Goal: Task Accomplishment & Management: Complete application form

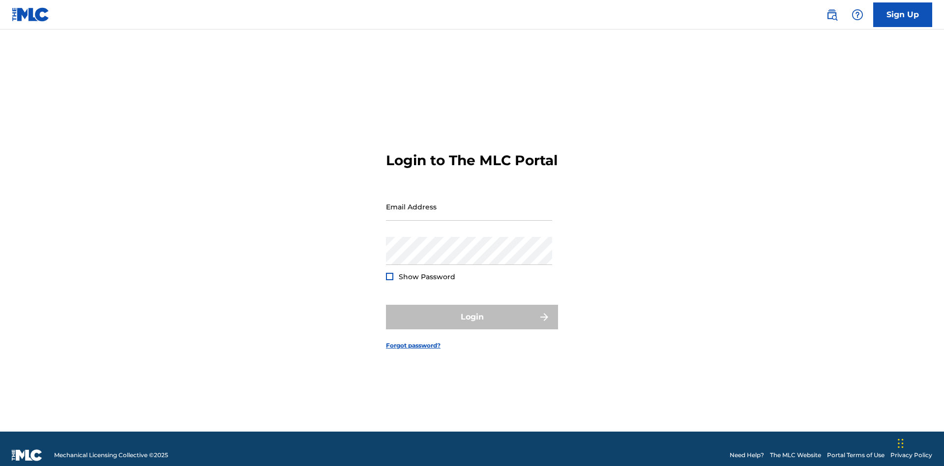
scroll to position [13, 0]
click at [903, 14] on link "Sign Up" at bounding box center [903, 14] width 59 height 25
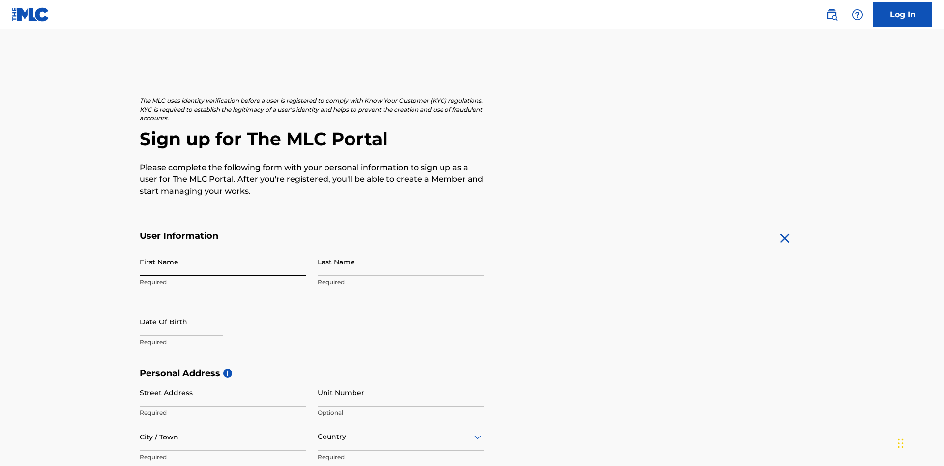
click at [223, 248] on input "First Name" at bounding box center [223, 262] width 166 height 28
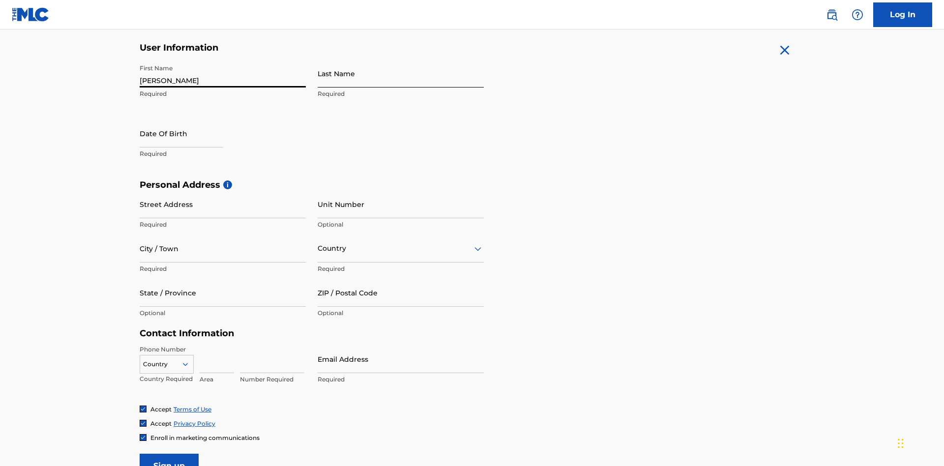
type input "[PERSON_NAME]"
click at [401, 73] on input "Last Name" at bounding box center [401, 74] width 166 height 28
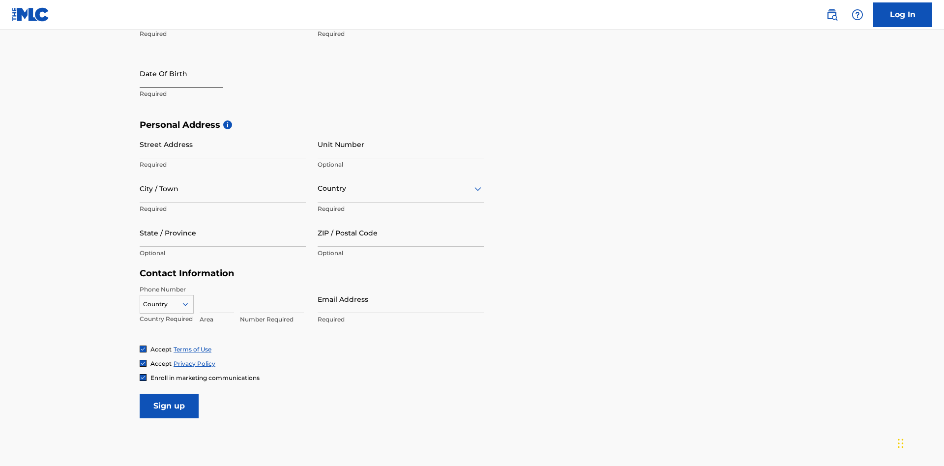
type input "Ribble"
click at [189, 74] on input "text" at bounding box center [182, 74] width 84 height 28
select select "8"
select select "2025"
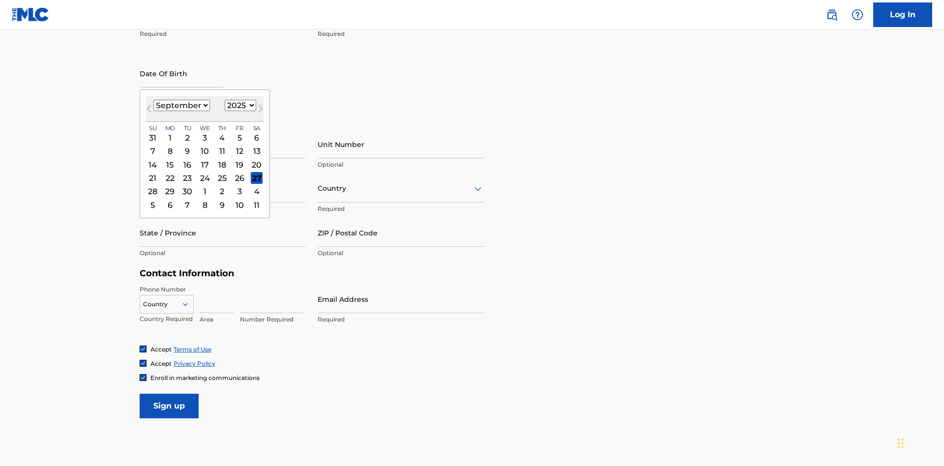
click at [181, 105] on select "January February March April May June July August September October November De…" at bounding box center [181, 105] width 57 height 11
select select "0"
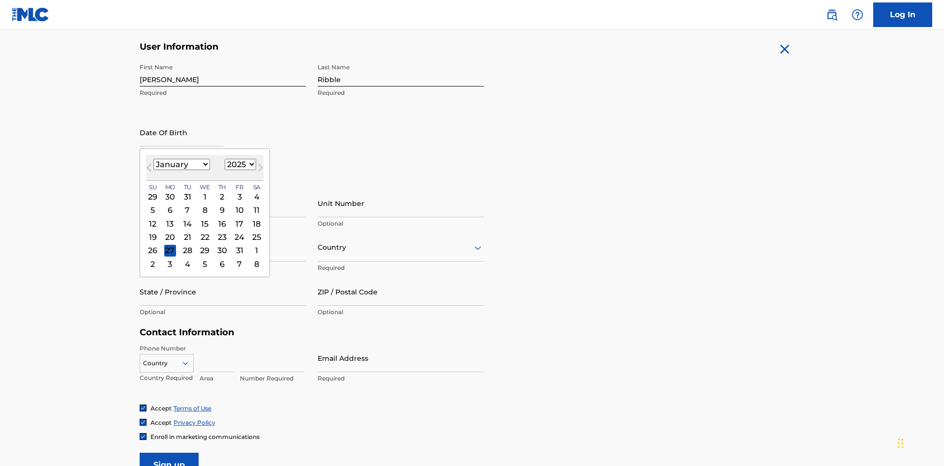
click at [239, 164] on select "1900 1901 1902 1903 1904 1905 1906 1907 1908 1909 1910 1911 1912 1913 1914 1915…" at bounding box center [240, 164] width 31 height 11
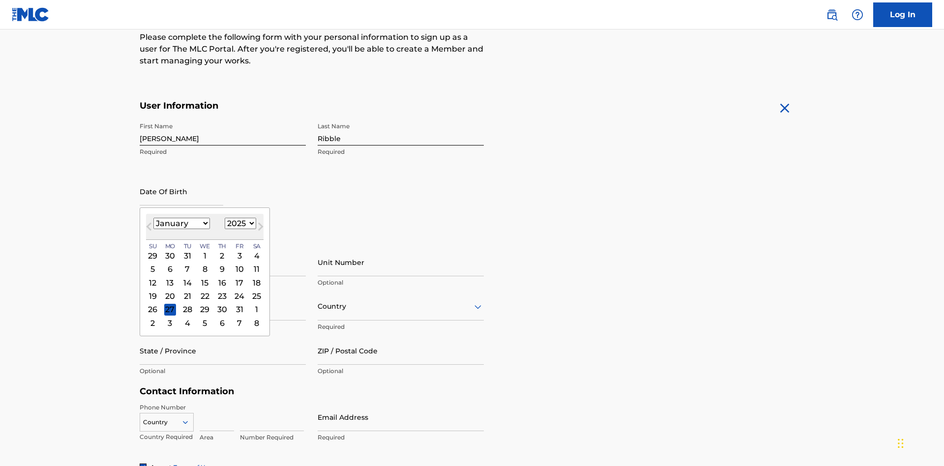
select select "1985"
click at [239, 223] on select "1900 1901 1902 1903 1904 1905 1906 1907 1908 1909 1910 1911 1912 1913 1914 1915…" at bounding box center [240, 223] width 31 height 11
click at [187, 264] on div "8" at bounding box center [188, 270] width 12 height 12
type input "January 8 1985"
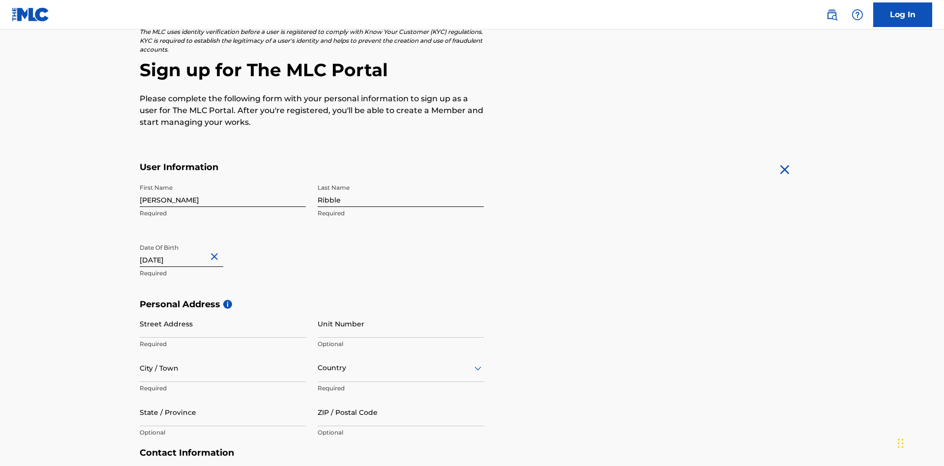
scroll to position [303, 0]
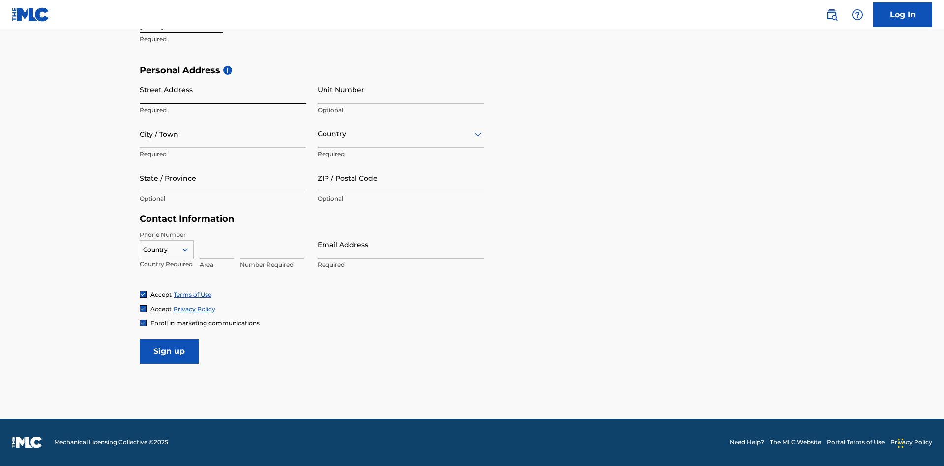
click at [223, 90] on input "Street Address" at bounding box center [223, 90] width 166 height 28
type input "9909 Elks Run Rd"
click at [223, 134] on input "City / Town" at bounding box center [223, 134] width 166 height 28
type input "Roseville"
click at [318, 134] on input "text" at bounding box center [319, 134] width 2 height 10
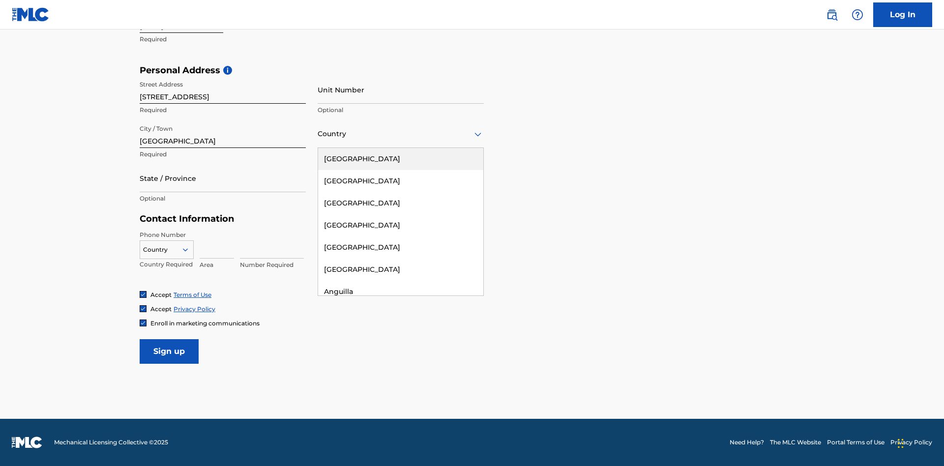
click at [401, 159] on div "United States" at bounding box center [400, 159] width 165 height 22
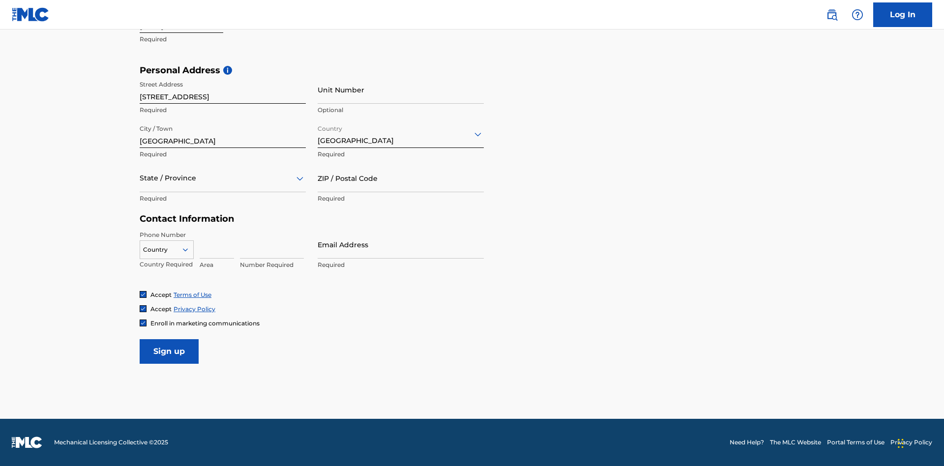
click at [223, 178] on div at bounding box center [223, 178] width 166 height 12
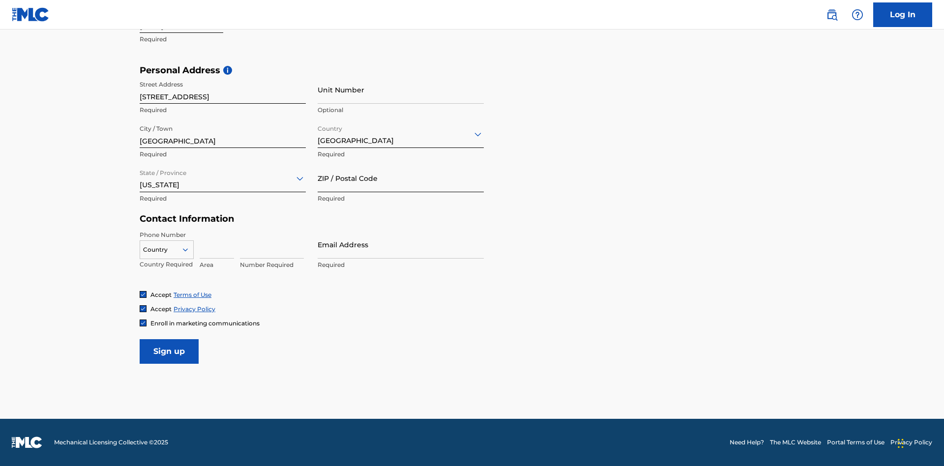
click at [401, 178] on input "ZIP / Postal Code" at bounding box center [401, 178] width 166 height 28
type input "43777"
click at [189, 249] on icon at bounding box center [185, 249] width 9 height 9
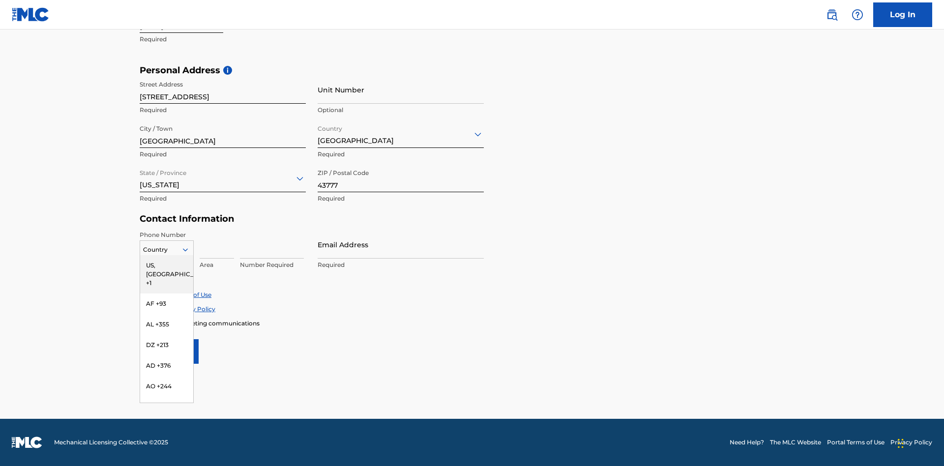
click at [167, 265] on div "US, CA +1" at bounding box center [166, 274] width 53 height 38
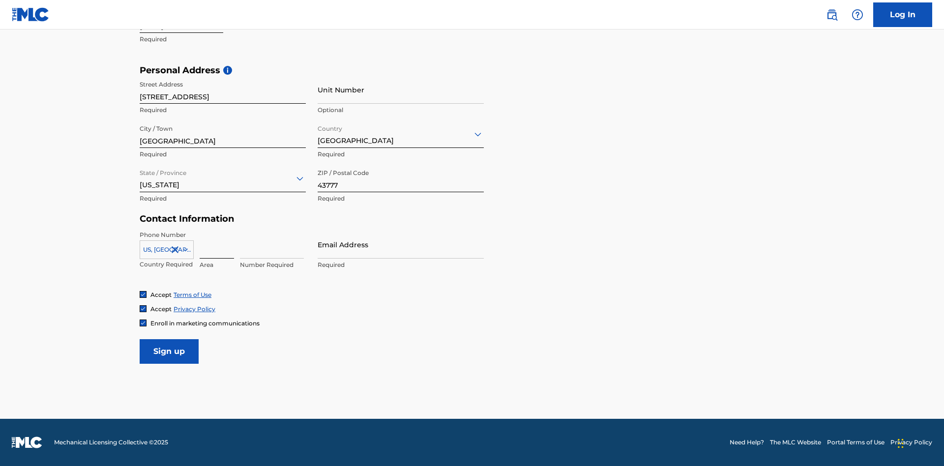
click at [217, 244] on input at bounding box center [217, 245] width 34 height 28
type input "740"
click at [272, 244] on input at bounding box center [272, 245] width 64 height 28
type input "8086351"
click at [401, 244] on input "Email Address" at bounding box center [401, 245] width 166 height 28
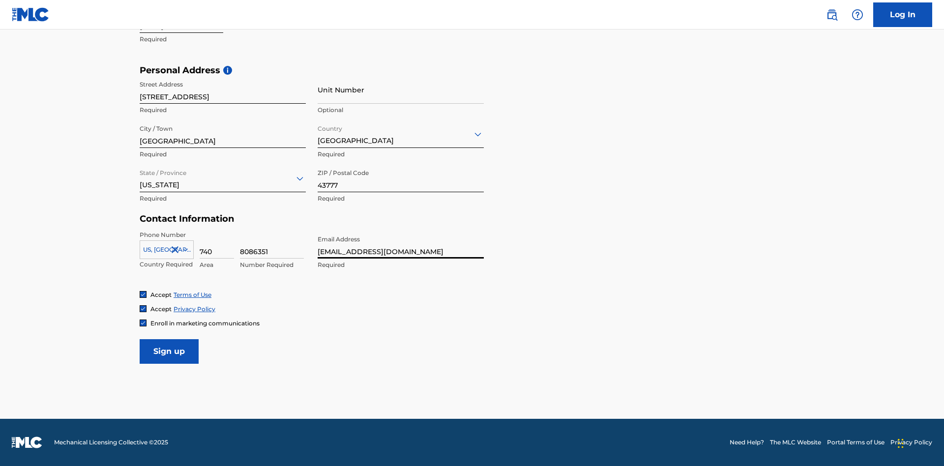
scroll to position [0, 30]
type input "[EMAIL_ADDRESS][DOMAIN_NAME]"
click at [169, 351] on input "Sign up" at bounding box center [169, 351] width 59 height 25
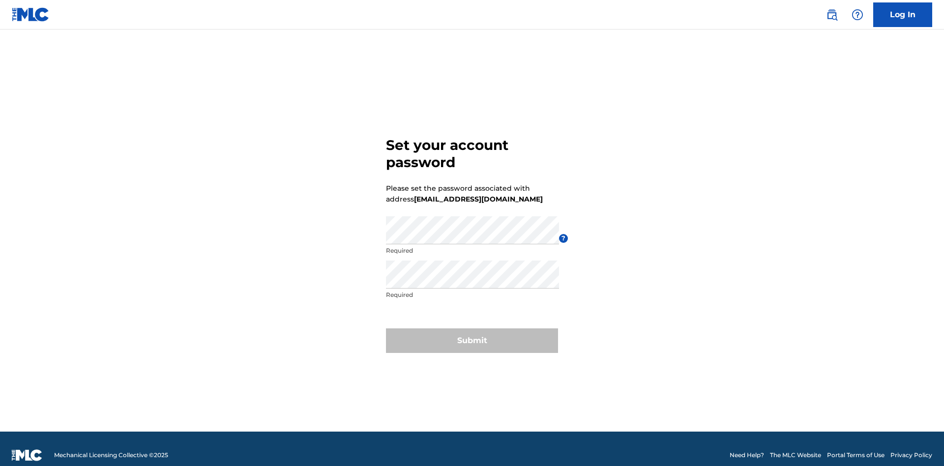
scroll to position [13, 0]
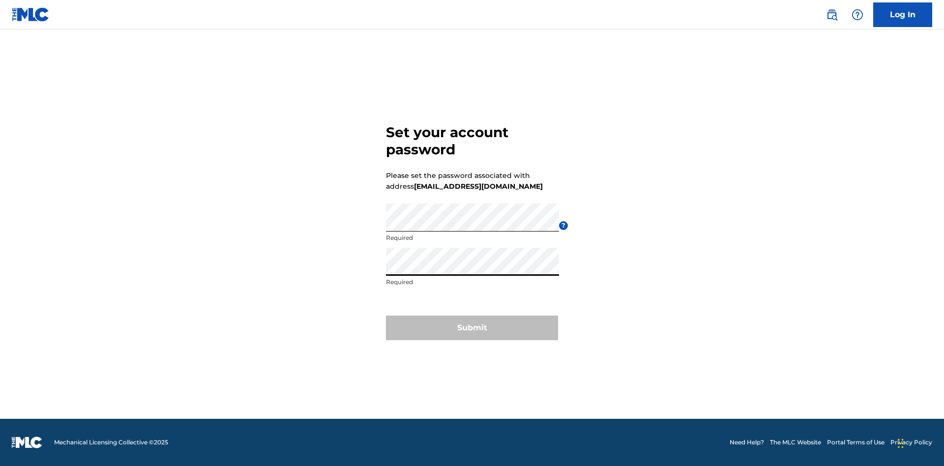
click at [472, 334] on button "Submit" at bounding box center [472, 328] width 172 height 25
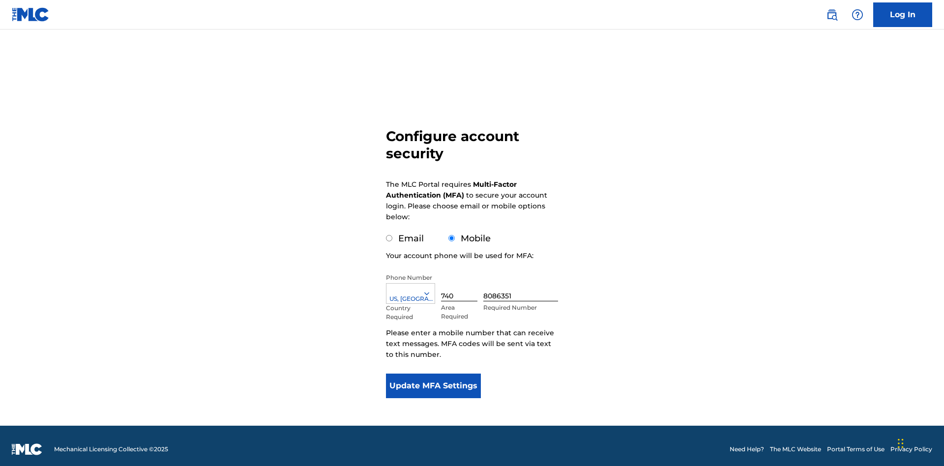
scroll to position [10, 0]
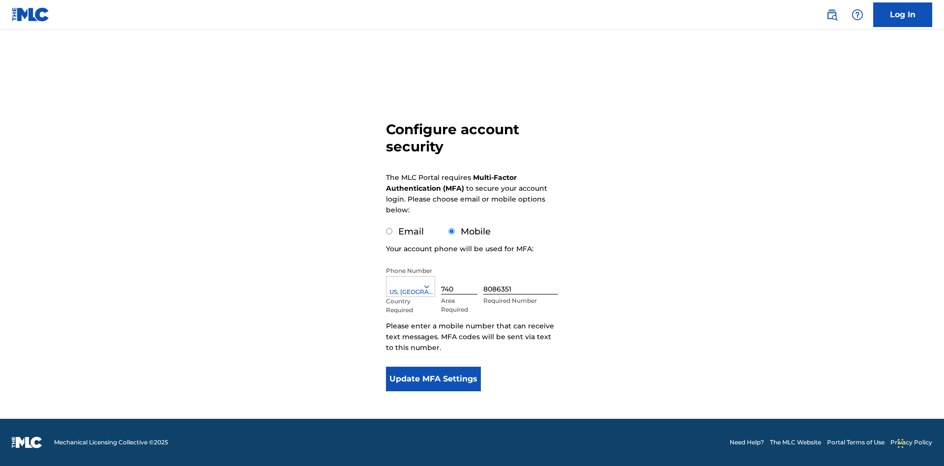
click at [390, 232] on input "Email" at bounding box center [389, 231] width 6 height 6
radio input "true"
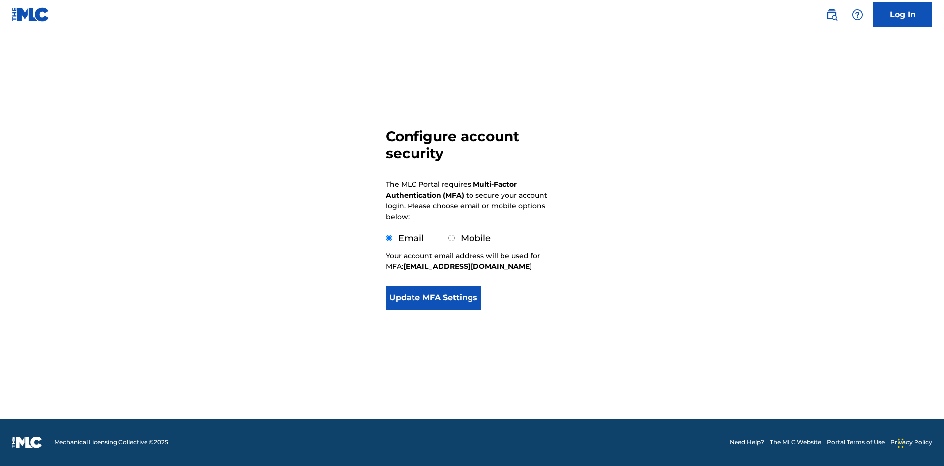
scroll to position [0, 0]
click at [433, 301] on button "Update MFA Settings" at bounding box center [433, 298] width 95 height 25
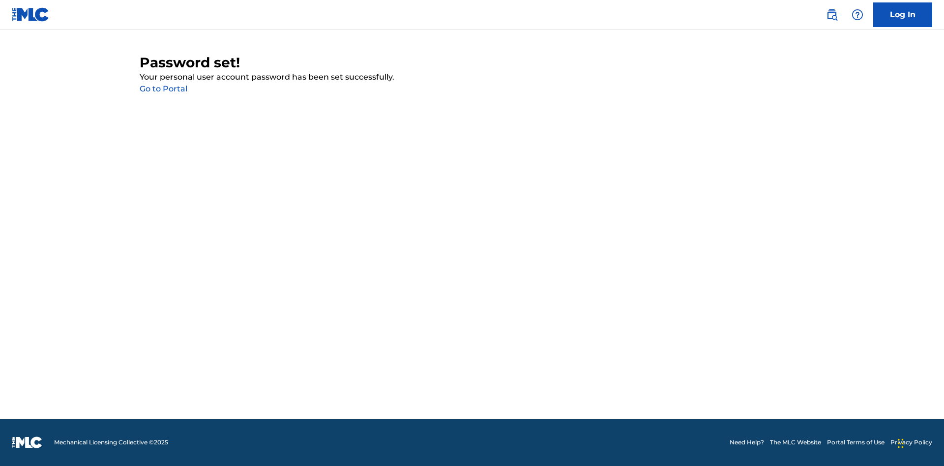
click at [163, 89] on link "Go to Portal" at bounding box center [164, 88] width 48 height 9
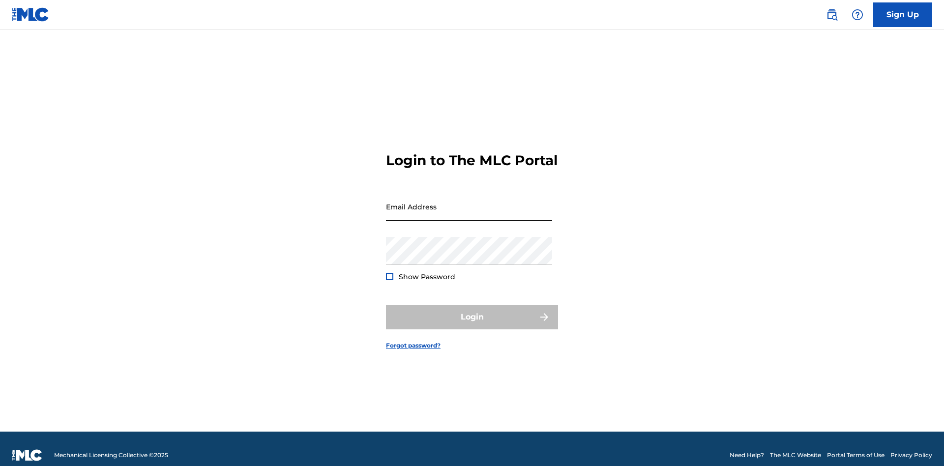
click at [469, 202] on input "Email Address" at bounding box center [469, 207] width 166 height 28
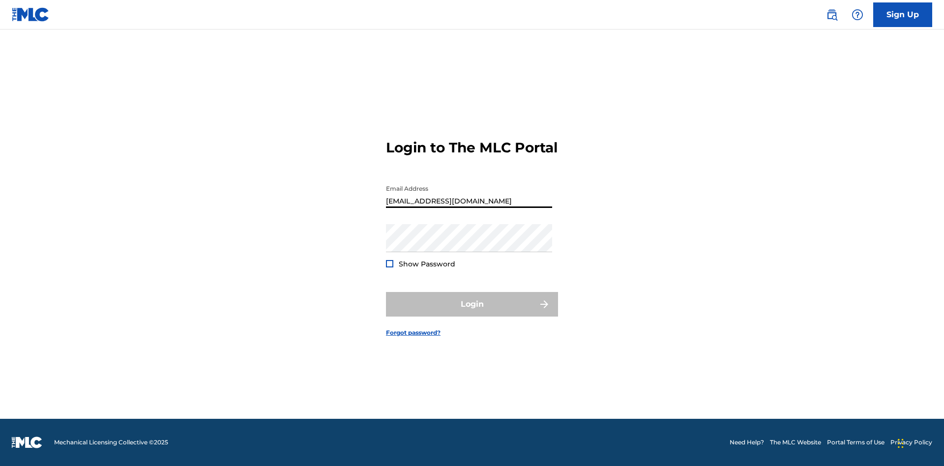
scroll to position [0, 30]
type input "[EMAIL_ADDRESS][DOMAIN_NAME]"
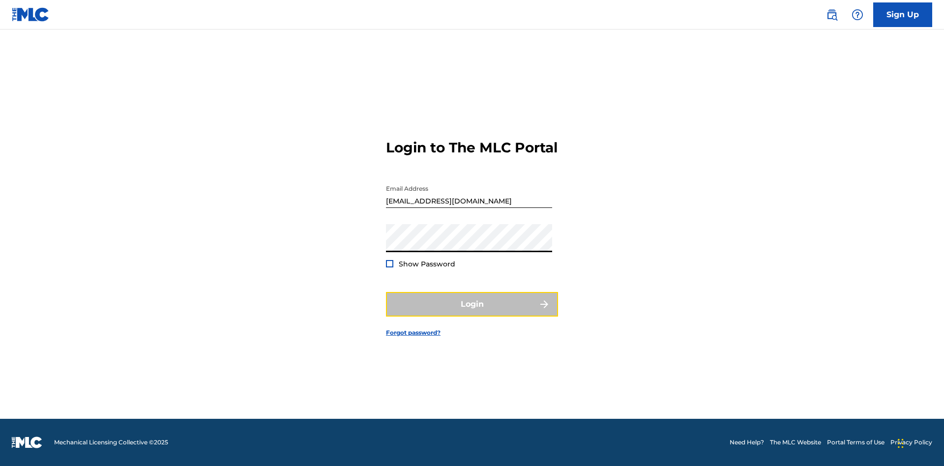
click at [472, 313] on button "Login" at bounding box center [472, 304] width 172 height 25
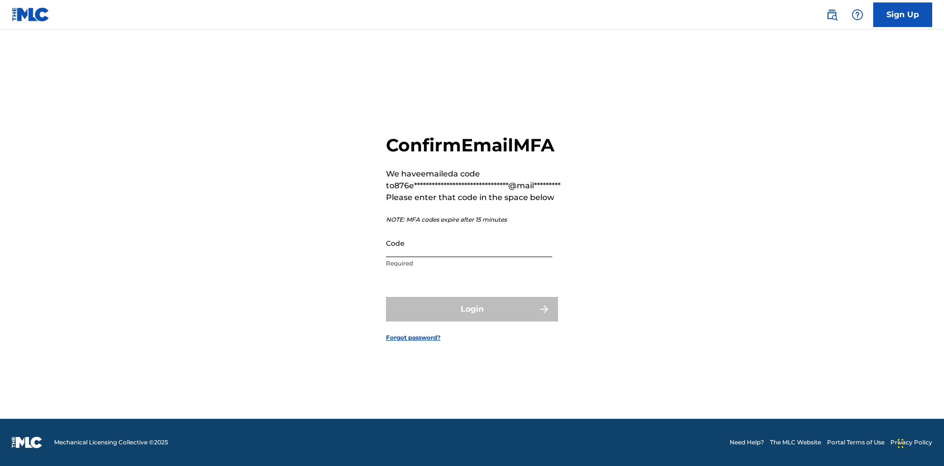
click at [469, 243] on input "Code" at bounding box center [469, 243] width 166 height 28
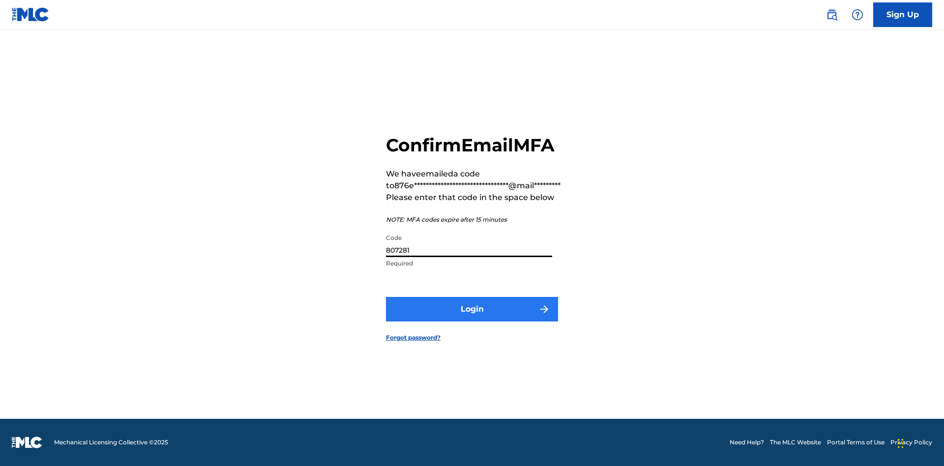
type input "807281"
click at [472, 309] on button "Login" at bounding box center [472, 309] width 172 height 25
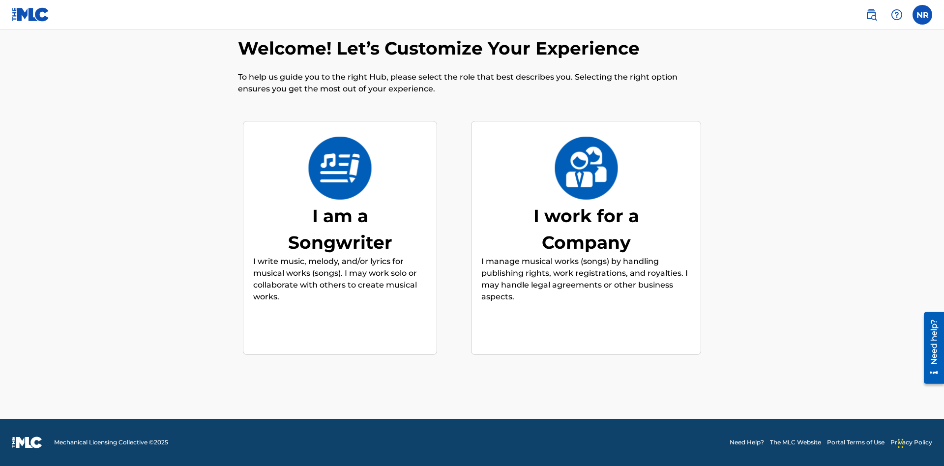
click at [340, 229] on div "I am a Songwriter" at bounding box center [341, 229] width 148 height 53
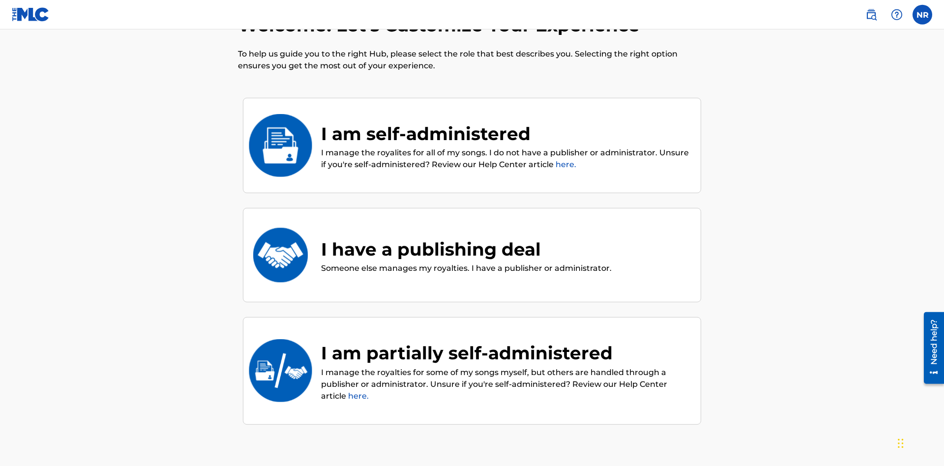
scroll to position [110, 0]
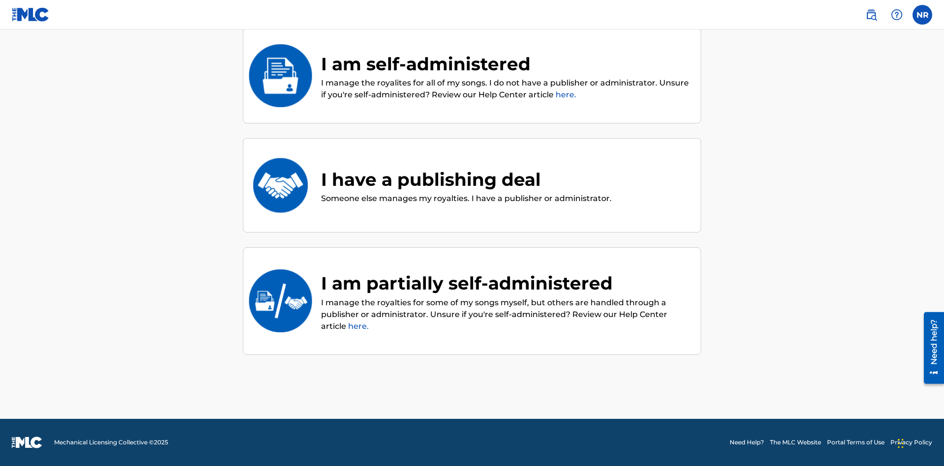
click at [506, 283] on div "I am partially self-administered" at bounding box center [506, 283] width 370 height 27
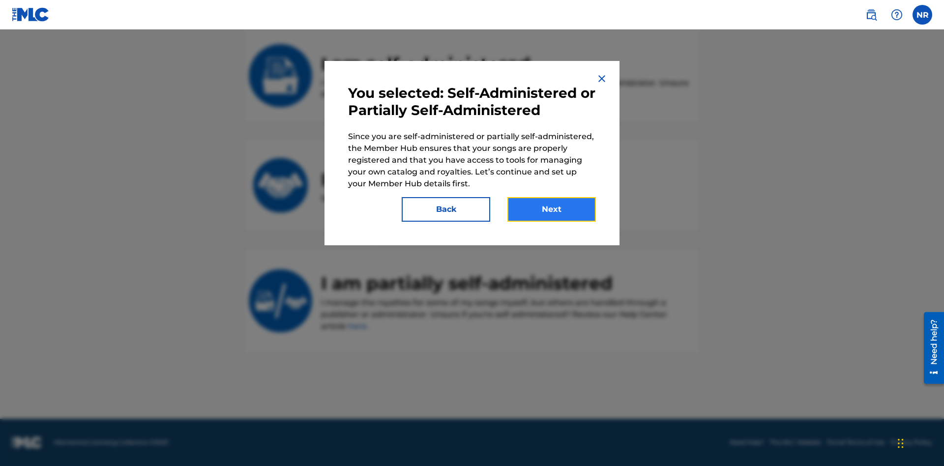
click at [552, 210] on button "Next" at bounding box center [552, 209] width 89 height 25
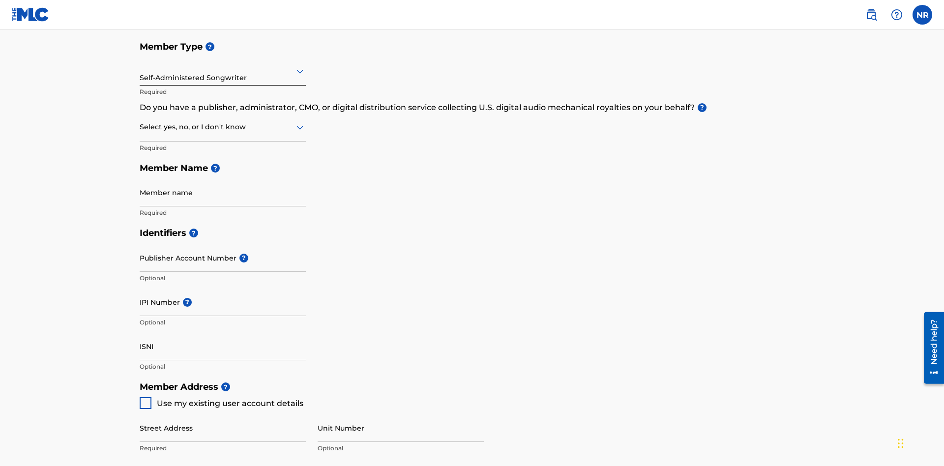
scroll to position [50, 0]
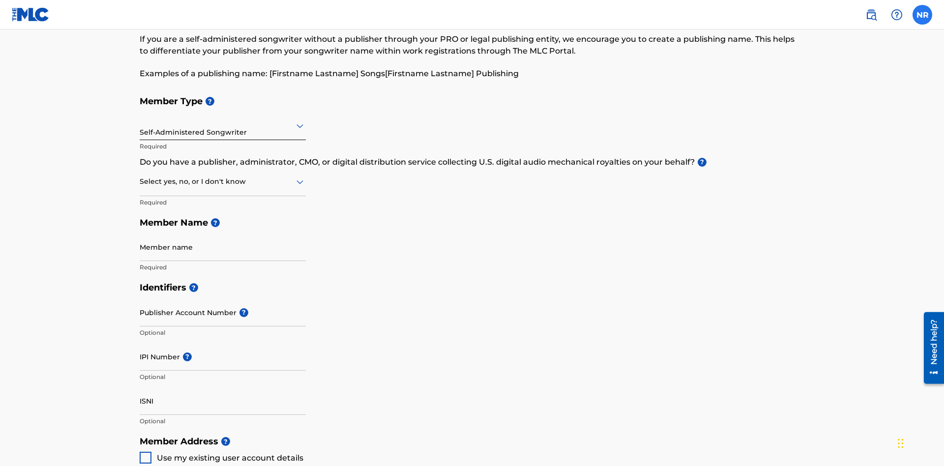
click at [923, 14] on label at bounding box center [923, 15] width 20 height 20
click at [923, 15] on input "NR [PERSON_NAME] [EMAIL_ADDRESS][DOMAIN_NAME] Notification Preferences Profile …" at bounding box center [923, 15] width 0 height 0
click at [827, 139] on p "Log out" at bounding box center [827, 139] width 23 height 9
click at [923, 15] on input "NR [PERSON_NAME] [EMAIL_ADDRESS][DOMAIN_NAME] Notification Preferences Profile …" at bounding box center [923, 15] width 0 height 0
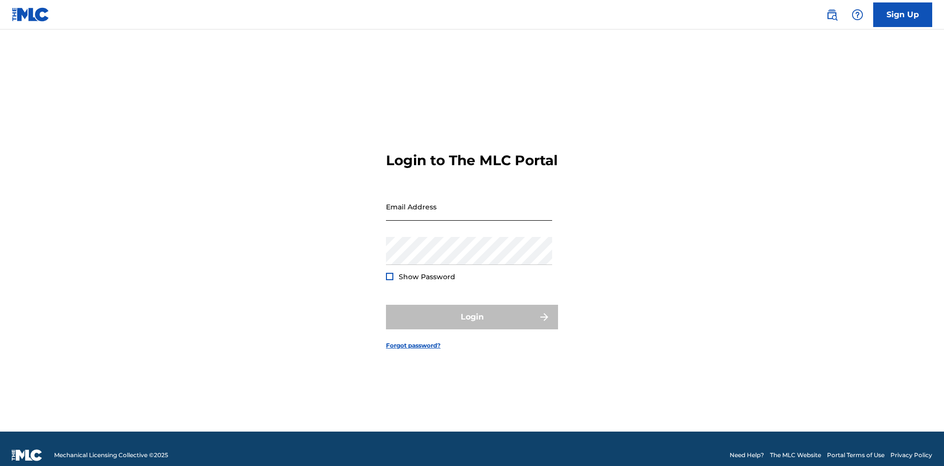
click at [469, 202] on input "Email Address" at bounding box center [469, 207] width 166 height 28
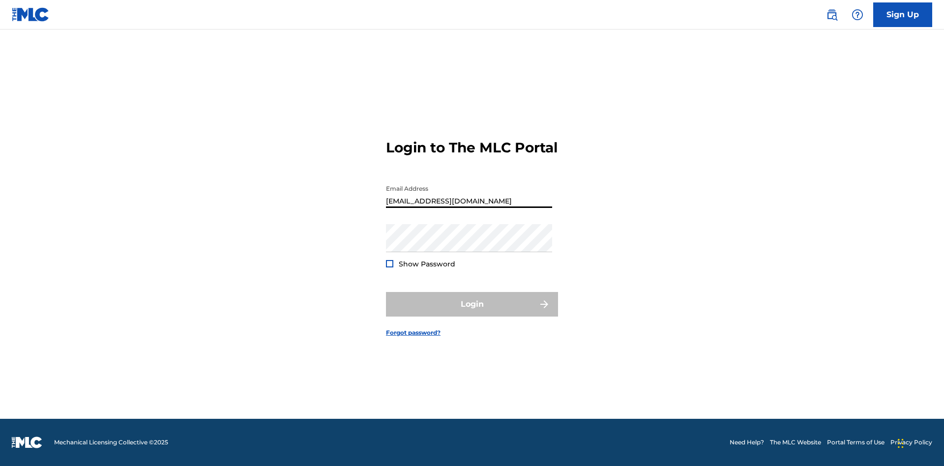
scroll to position [0, 30]
type input "[EMAIL_ADDRESS][DOMAIN_NAME]"
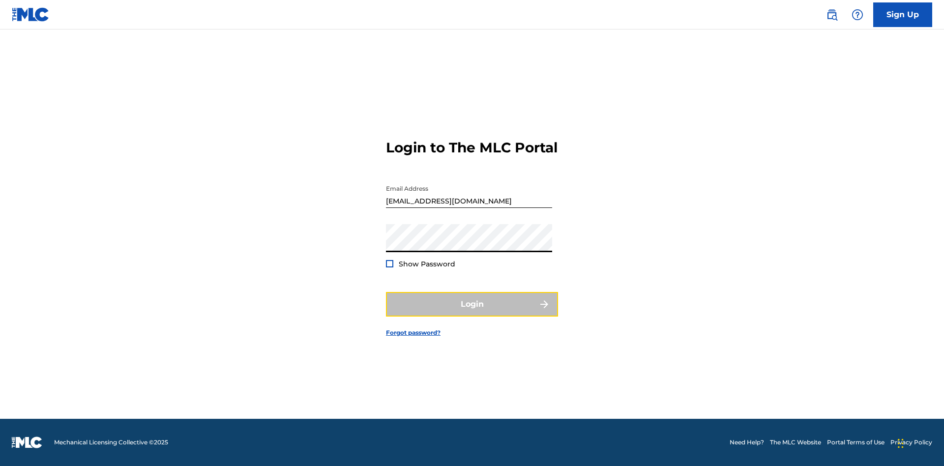
click at [472, 313] on button "Login" at bounding box center [472, 304] width 172 height 25
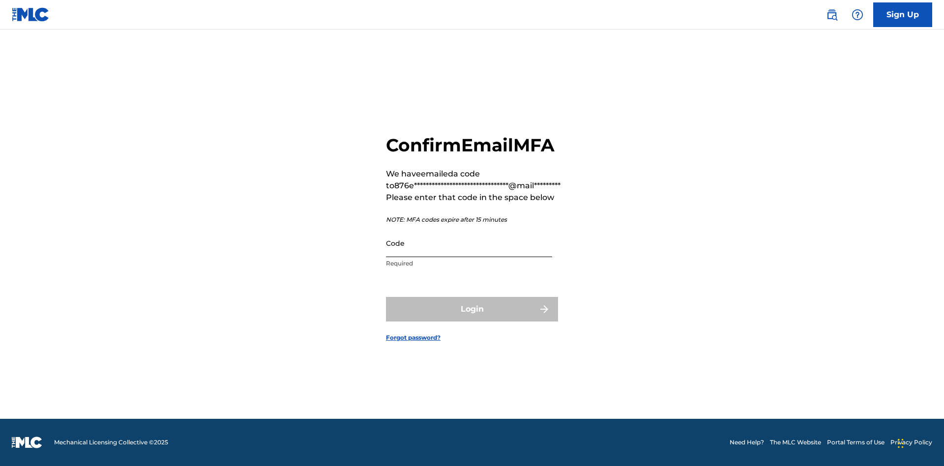
click at [469, 243] on input "Code" at bounding box center [469, 243] width 166 height 28
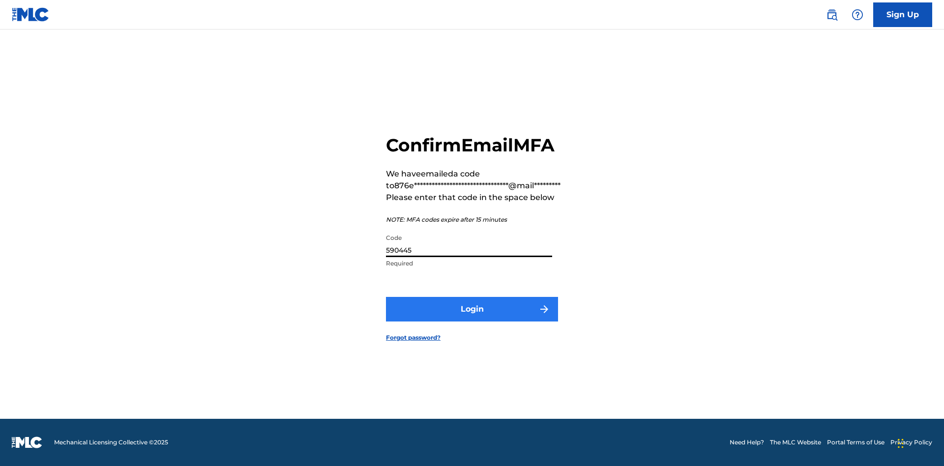
type input "590445"
click at [472, 309] on button "Login" at bounding box center [472, 309] width 172 height 25
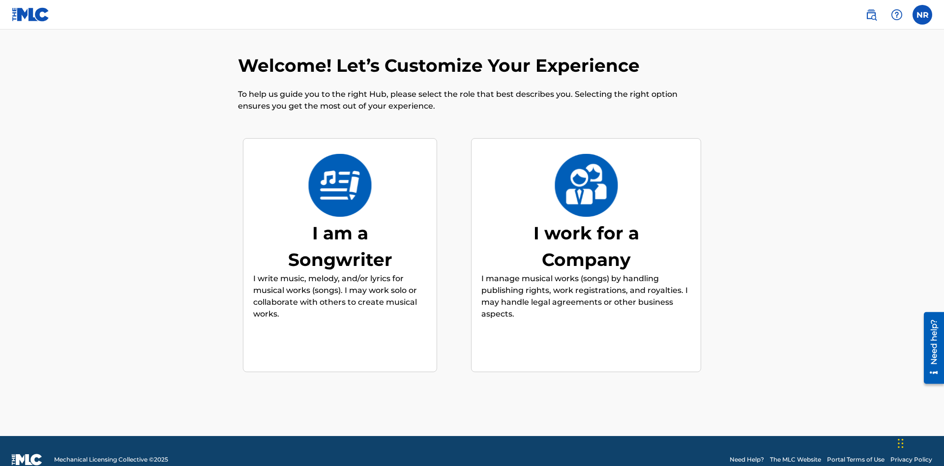
click at [586, 229] on div "I work for a Company" at bounding box center [587, 246] width 148 height 53
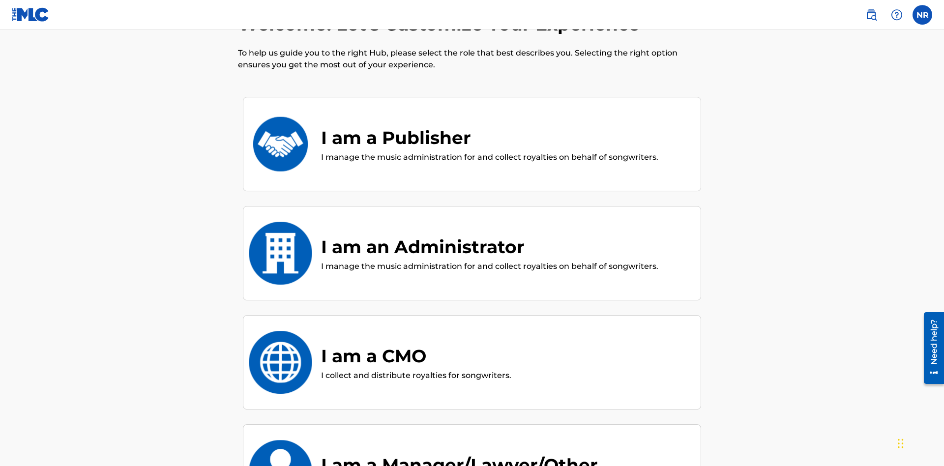
scroll to position [43, 0]
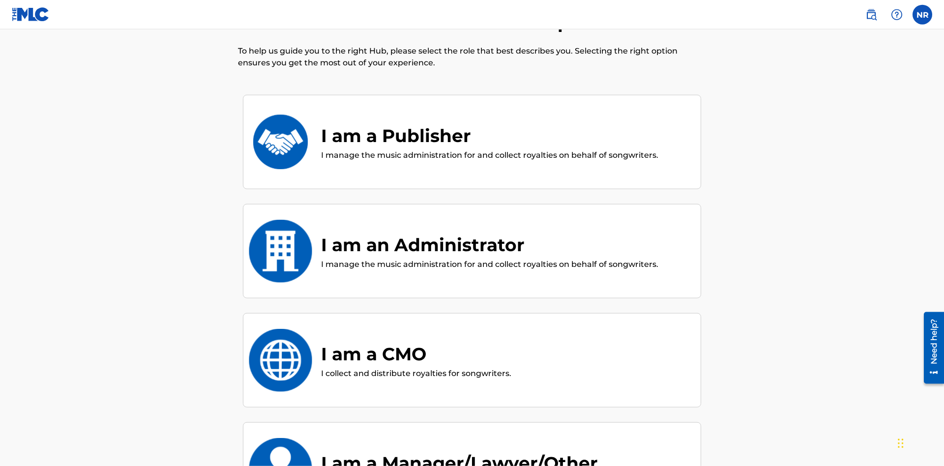
click at [489, 122] on div "I am a Publisher" at bounding box center [489, 135] width 337 height 27
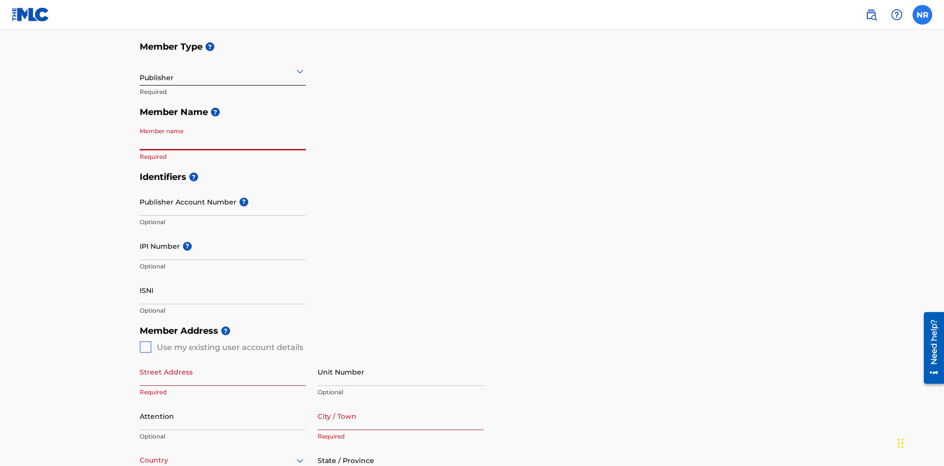
click at [923, 14] on label at bounding box center [923, 15] width 20 height 20
click at [923, 15] on input "NR [PERSON_NAME] [EMAIL_ADDRESS][DOMAIN_NAME] Notification Preferences Profile …" at bounding box center [923, 15] width 0 height 0
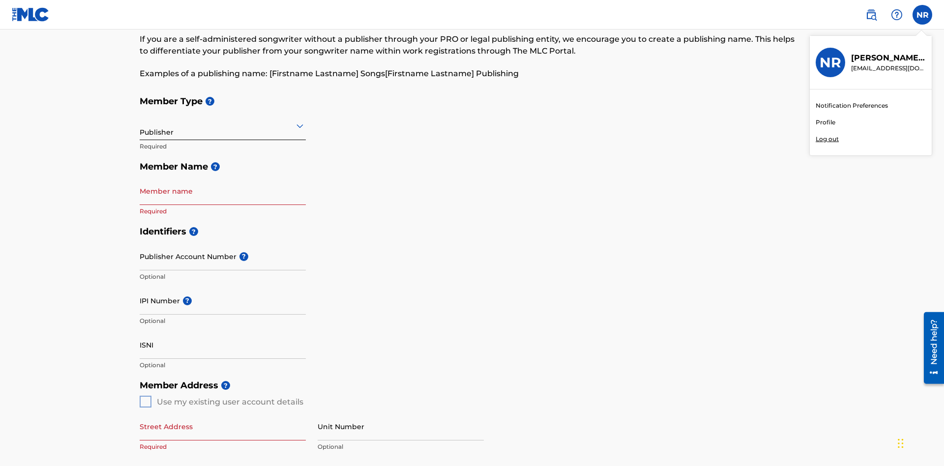
scroll to position [125, 0]
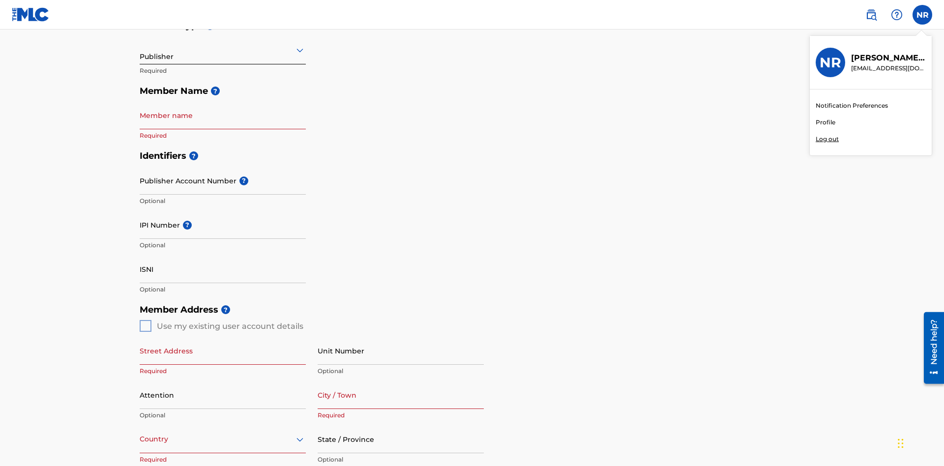
click at [827, 139] on p "Log out" at bounding box center [827, 139] width 23 height 9
click at [923, 15] on input "NR [PERSON_NAME] [EMAIL_ADDRESS][DOMAIN_NAME] Notification Preferences Profile …" at bounding box center [923, 15] width 0 height 0
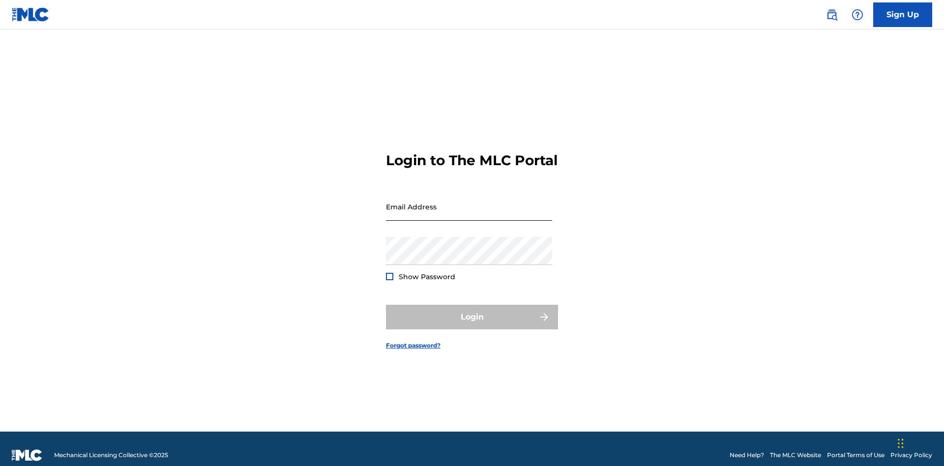
click at [469, 202] on input "Email Address" at bounding box center [469, 207] width 166 height 28
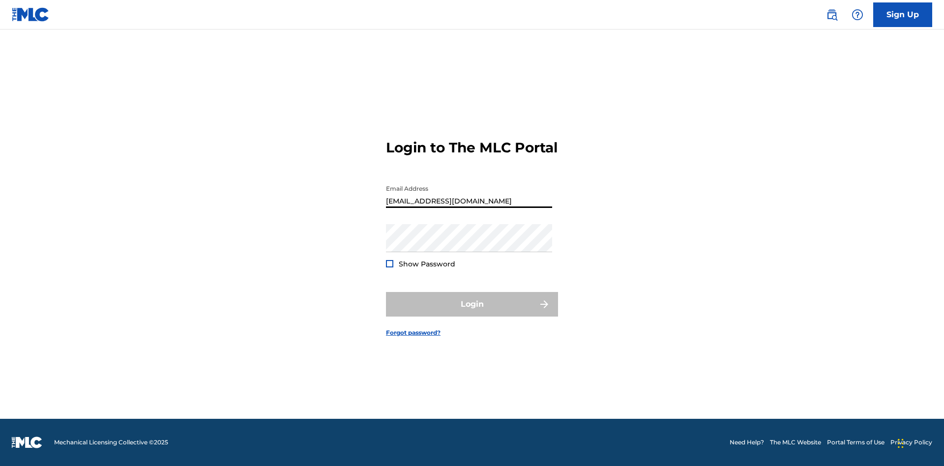
scroll to position [0, 30]
type input "[EMAIL_ADDRESS][DOMAIN_NAME]"
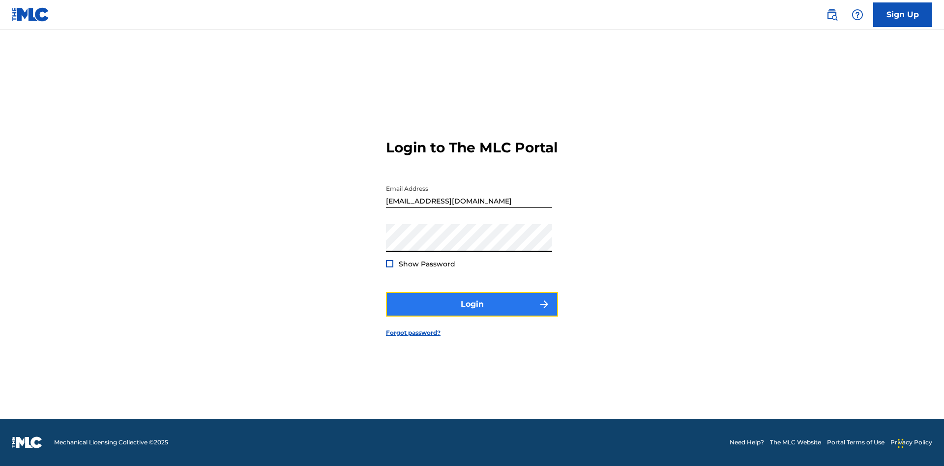
click at [472, 313] on button "Login" at bounding box center [472, 304] width 172 height 25
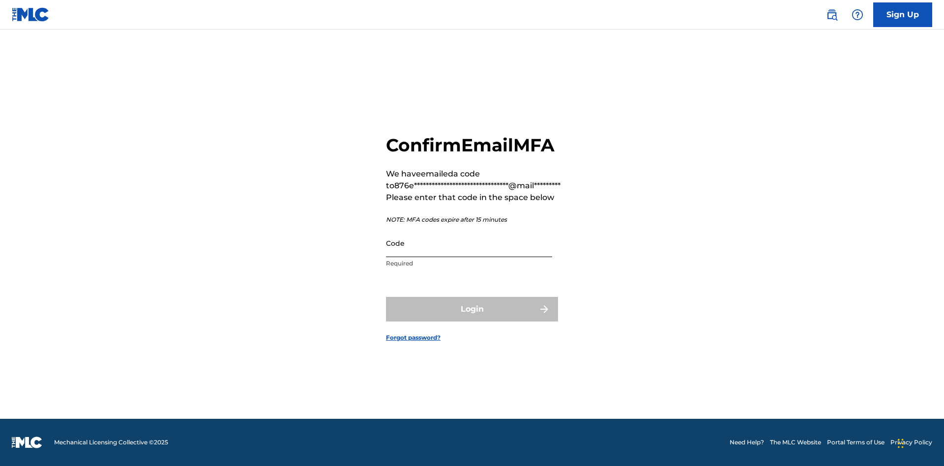
click at [469, 243] on input "Code" at bounding box center [469, 243] width 166 height 28
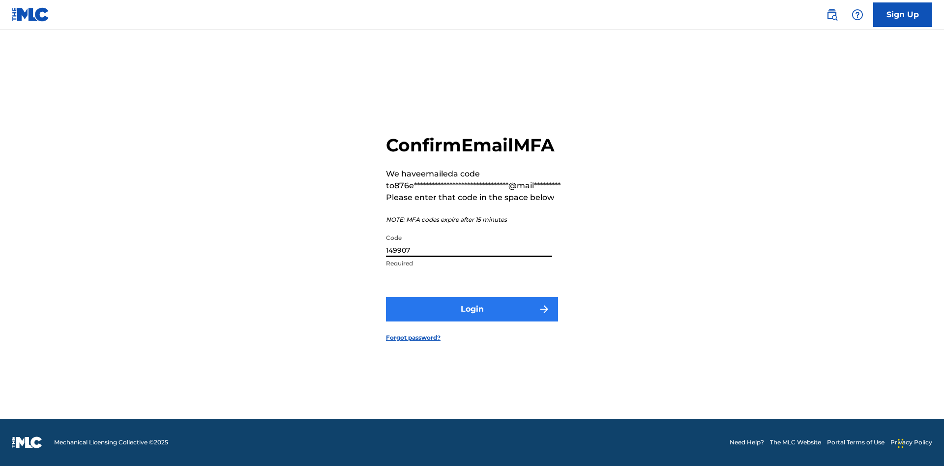
type input "149907"
click at [472, 309] on button "Login" at bounding box center [472, 309] width 172 height 25
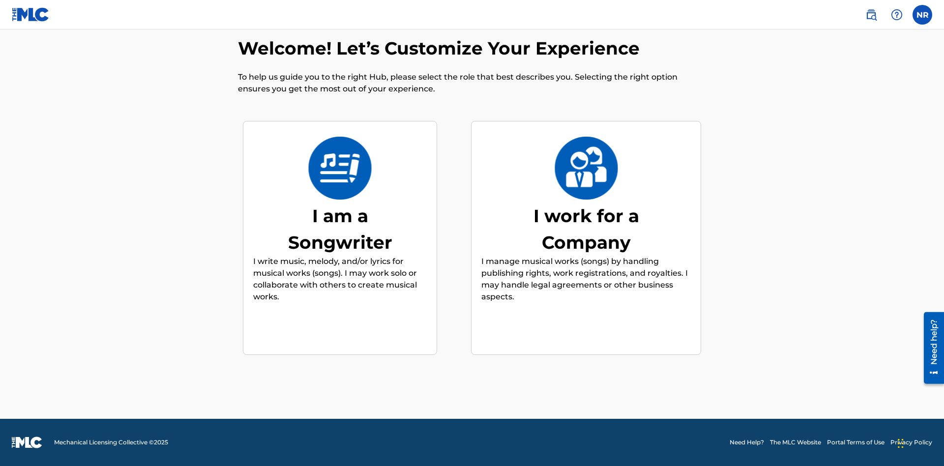
click at [586, 229] on div "I work for a Company" at bounding box center [587, 229] width 148 height 53
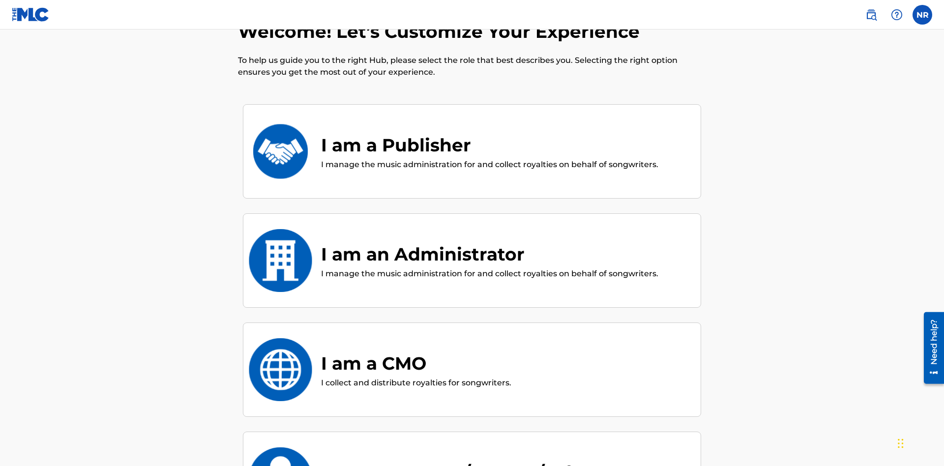
scroll to position [43, 0]
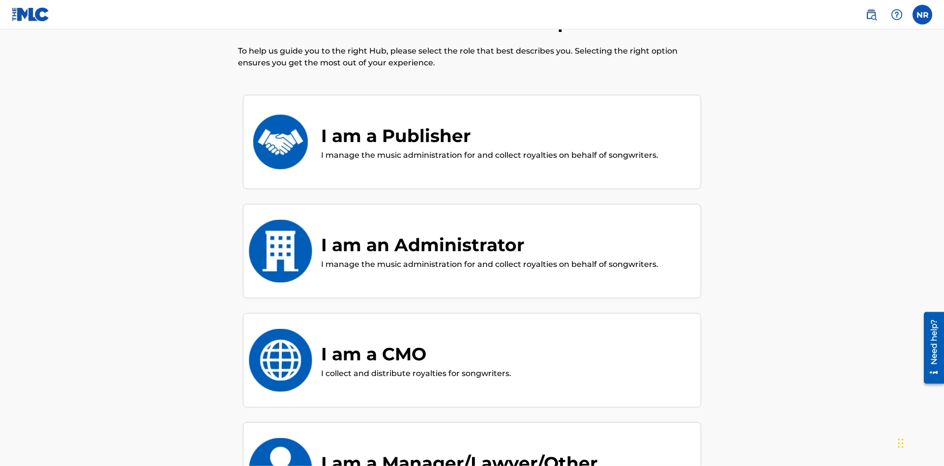
click at [489, 232] on div "I am an Administrator" at bounding box center [489, 245] width 337 height 27
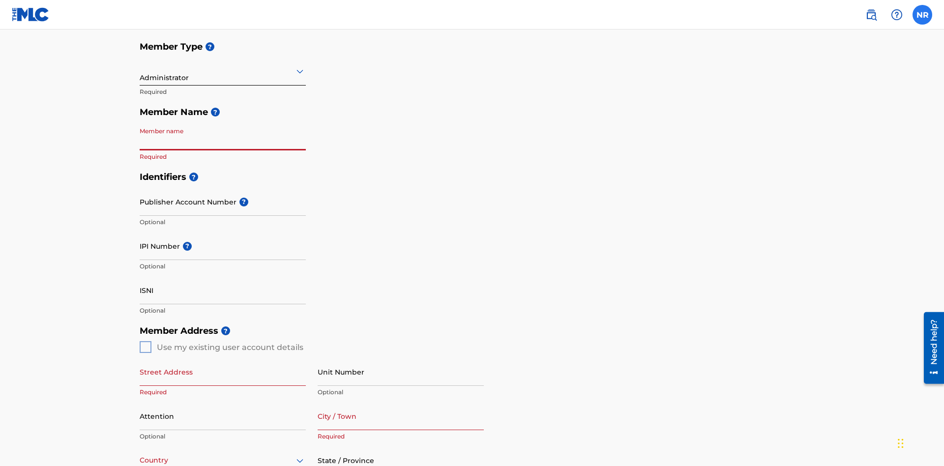
click at [923, 14] on label at bounding box center [923, 15] width 20 height 20
click at [923, 15] on input "NR Nicole Ribble 876e186b-10e5-493c-9b8b-8b8ed20ce9ce@mailslurp.biz Notificatio…" at bounding box center [923, 15] width 0 height 0
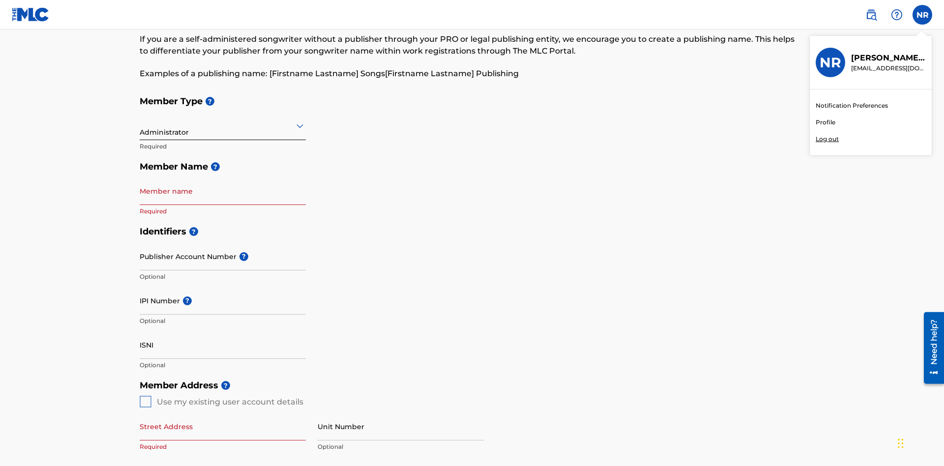
click at [827, 139] on p "Log out" at bounding box center [827, 139] width 23 height 9
click at [923, 15] on input "NR Nicole Ribble 876e186b-10e5-493c-9b8b-8b8ed20ce9ce@mailslurp.biz Notificatio…" at bounding box center [923, 15] width 0 height 0
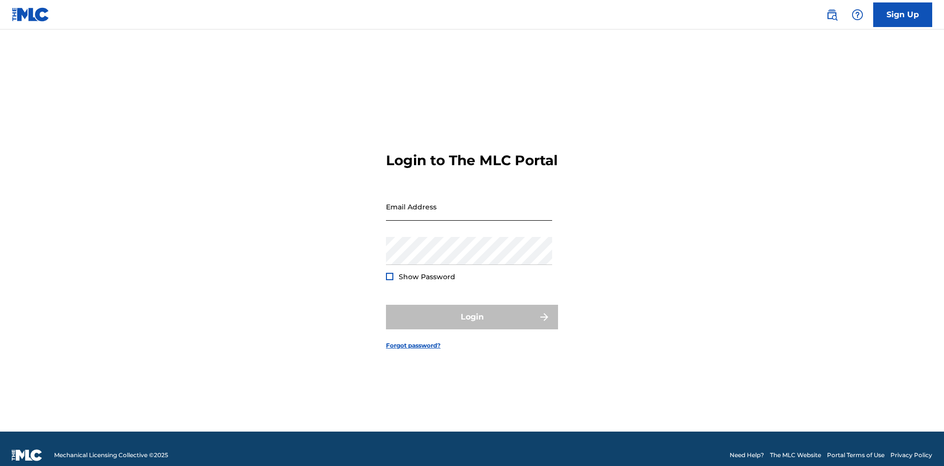
click at [469, 202] on input "Email Address" at bounding box center [469, 207] width 166 height 28
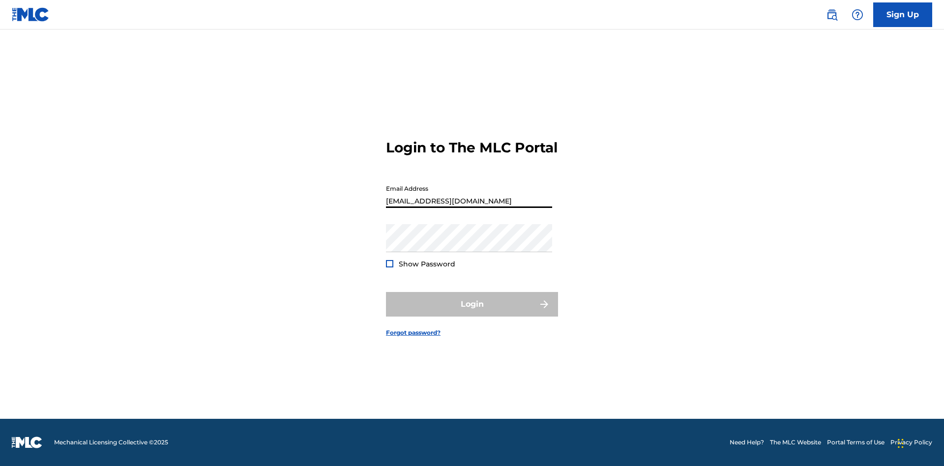
scroll to position [0, 30]
type input "[EMAIL_ADDRESS][DOMAIN_NAME]"
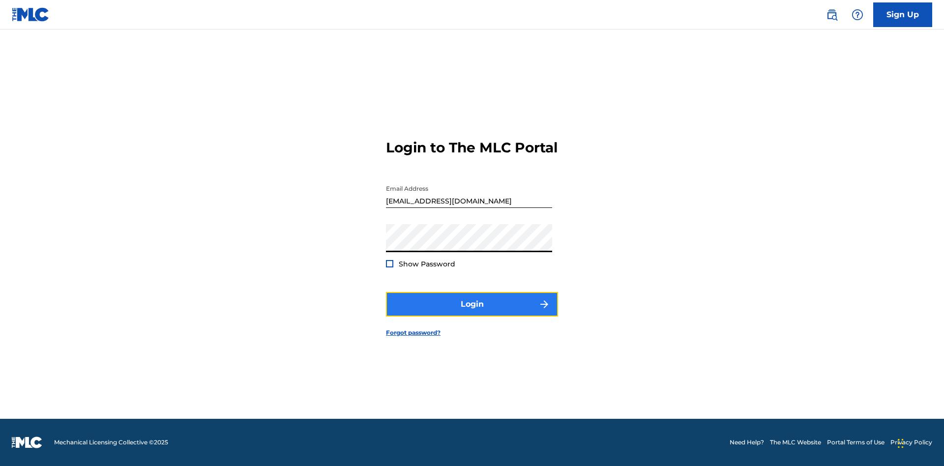
click at [472, 313] on button "Login" at bounding box center [472, 304] width 172 height 25
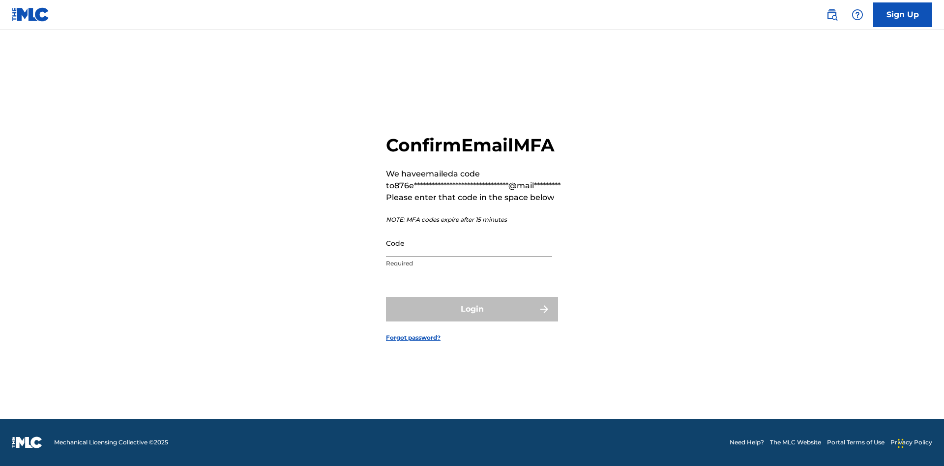
click at [469, 243] on input "Code" at bounding box center [469, 243] width 166 height 28
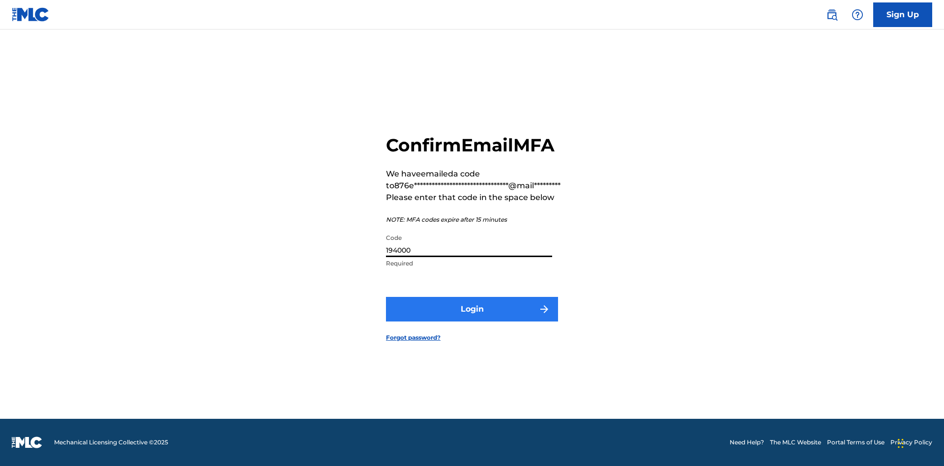
type input "194000"
click at [472, 309] on button "Login" at bounding box center [472, 309] width 172 height 25
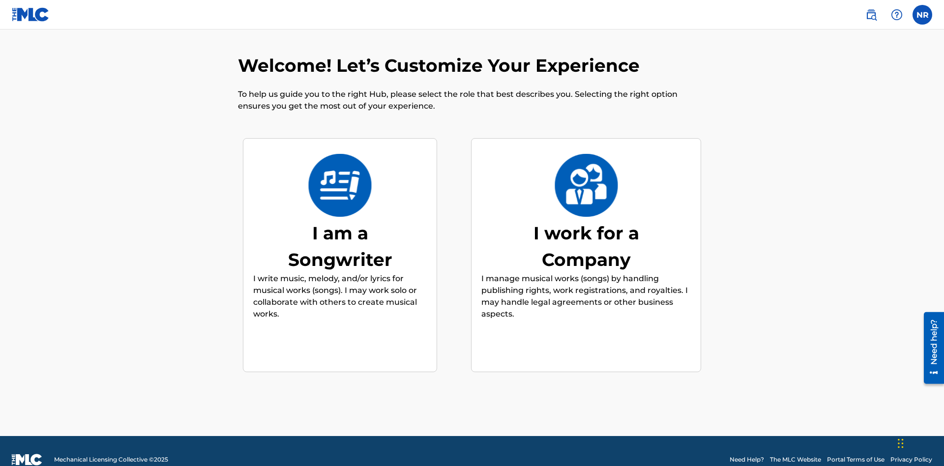
click at [586, 229] on div "I work for a Company" at bounding box center [587, 246] width 148 height 53
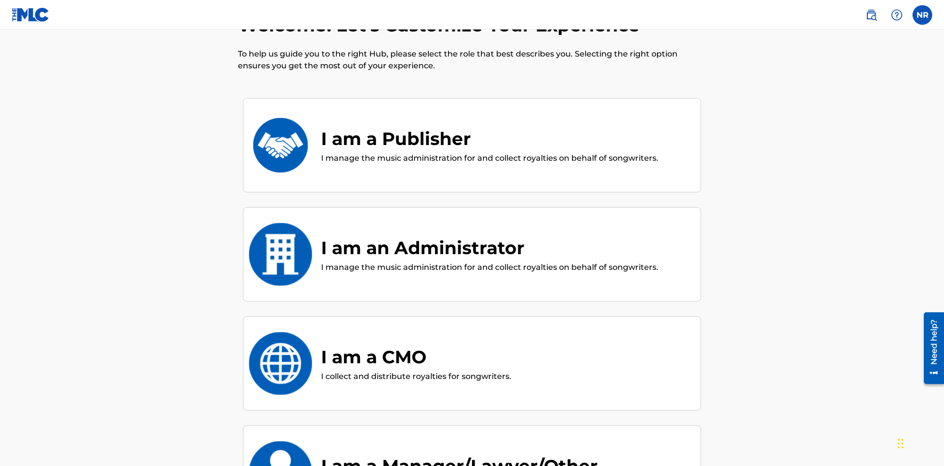
scroll to position [43, 0]
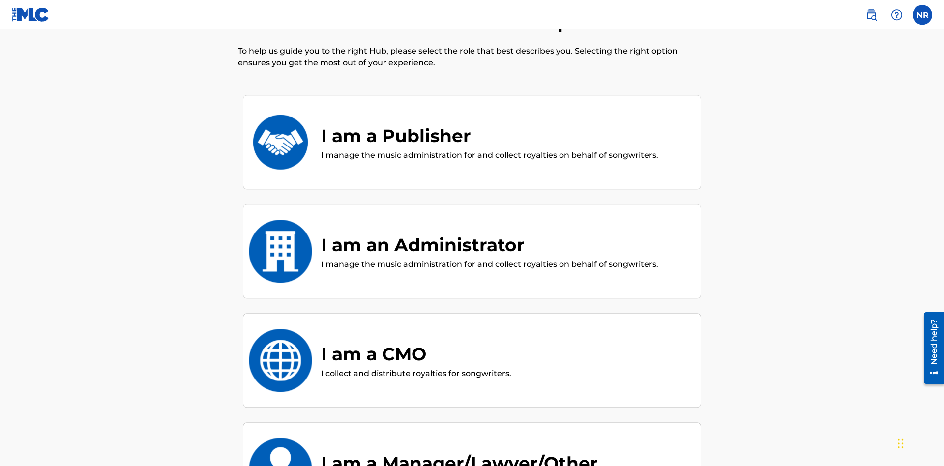
click at [416, 341] on div "I am a CMO" at bounding box center [416, 354] width 190 height 27
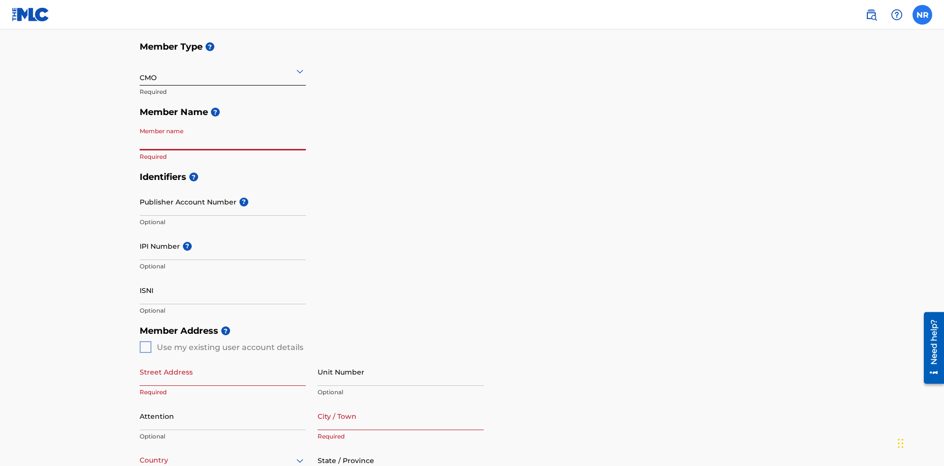
click at [923, 14] on label at bounding box center [923, 15] width 20 height 20
click at [923, 15] on input "NR Nicole Ribble 876e186b-10e5-493c-9b8b-8b8ed20ce9ce@mailslurp.biz Notificatio…" at bounding box center [923, 15] width 0 height 0
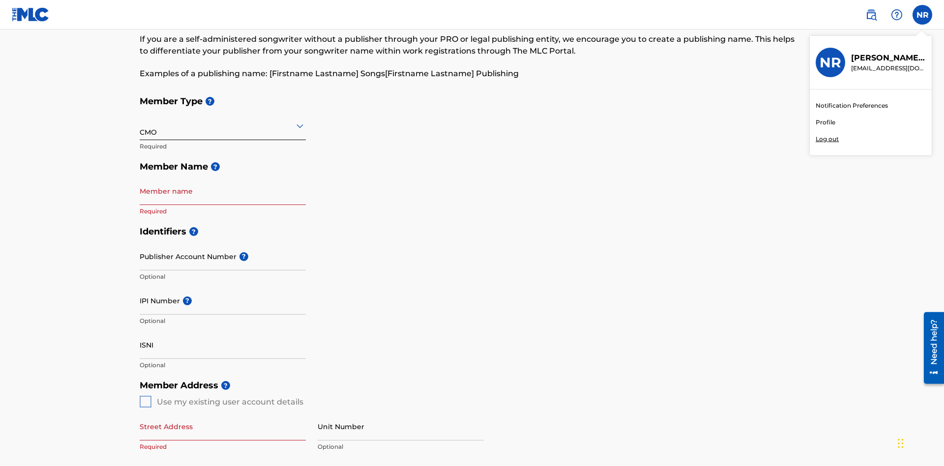
click at [827, 139] on p "Log out" at bounding box center [827, 139] width 23 height 9
click at [923, 15] on input "NR Nicole Ribble 876e186b-10e5-493c-9b8b-8b8ed20ce9ce@mailslurp.biz Notificatio…" at bounding box center [923, 15] width 0 height 0
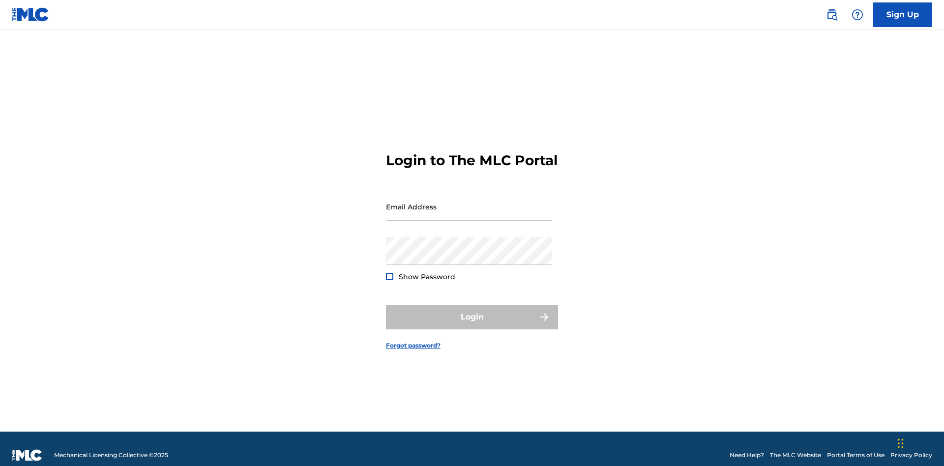
scroll to position [13, 0]
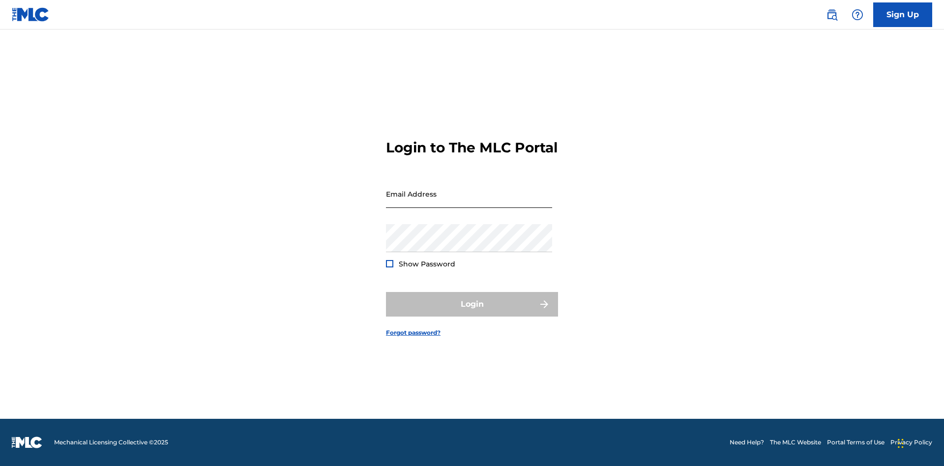
click at [469, 202] on input "Email Address" at bounding box center [469, 194] width 166 height 28
type input "[EMAIL_ADDRESS][DOMAIN_NAME]"
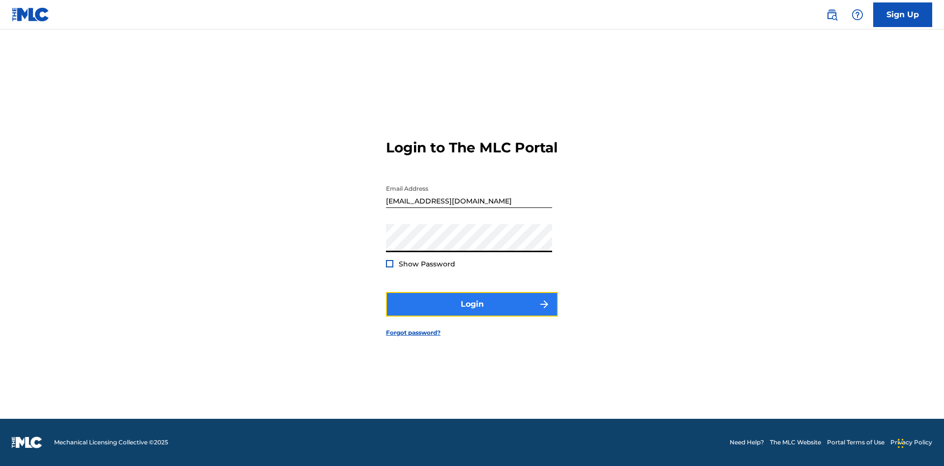
click at [472, 313] on button "Login" at bounding box center [472, 304] width 172 height 25
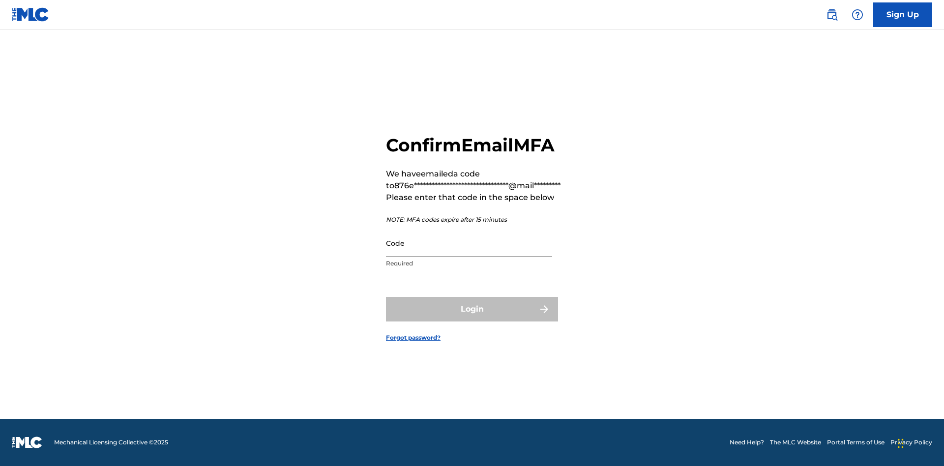
click at [469, 243] on input "Code" at bounding box center [469, 243] width 166 height 28
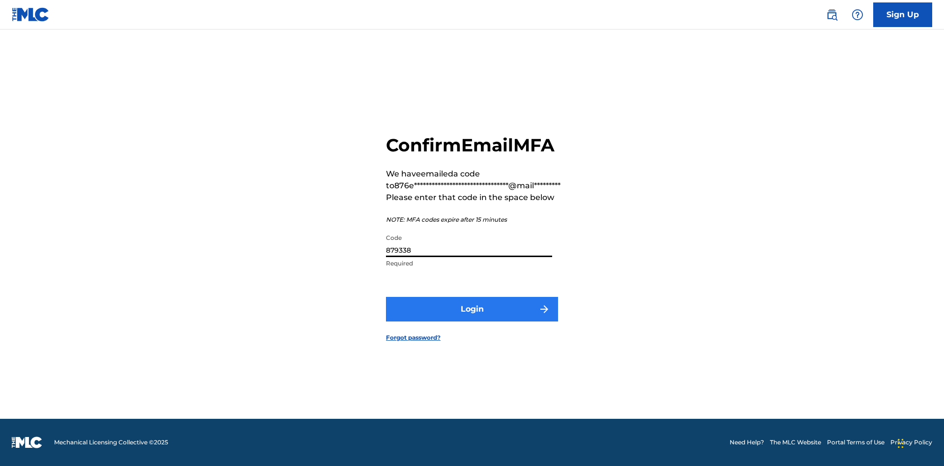
type input "879338"
click at [472, 309] on button "Login" at bounding box center [472, 309] width 172 height 25
